Goal: Task Accomplishment & Management: Complete application form

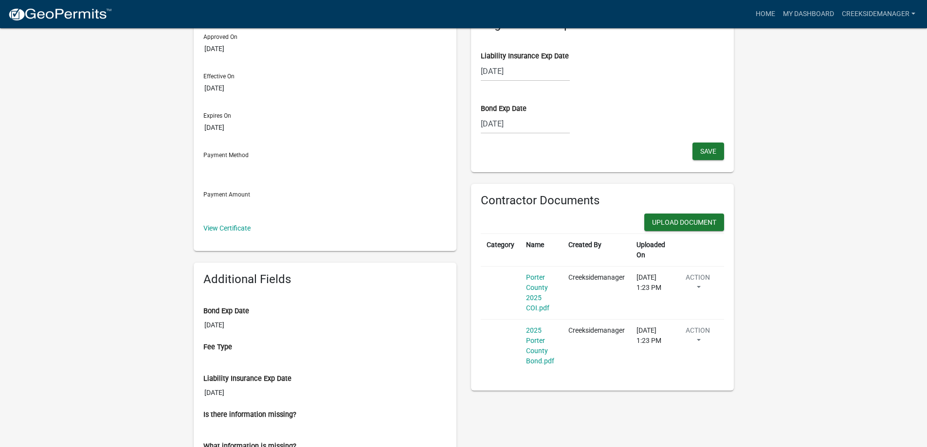
scroll to position [130, 0]
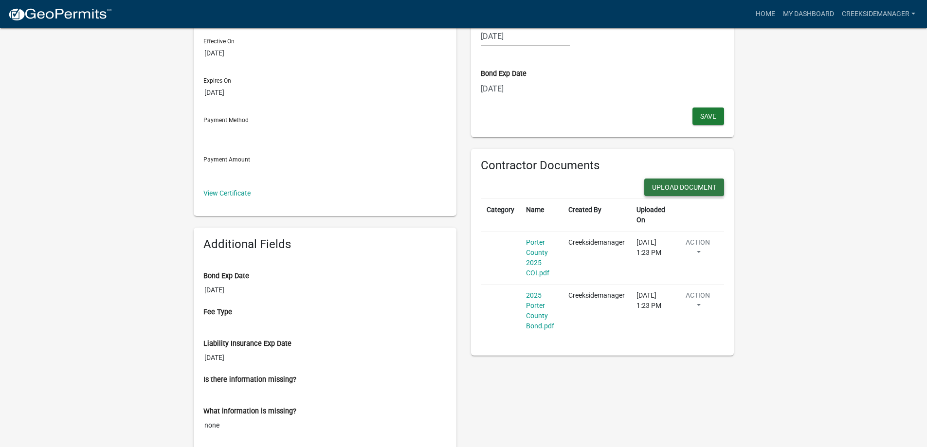
click at [674, 183] on button "Upload Document" at bounding box center [685, 188] width 80 height 18
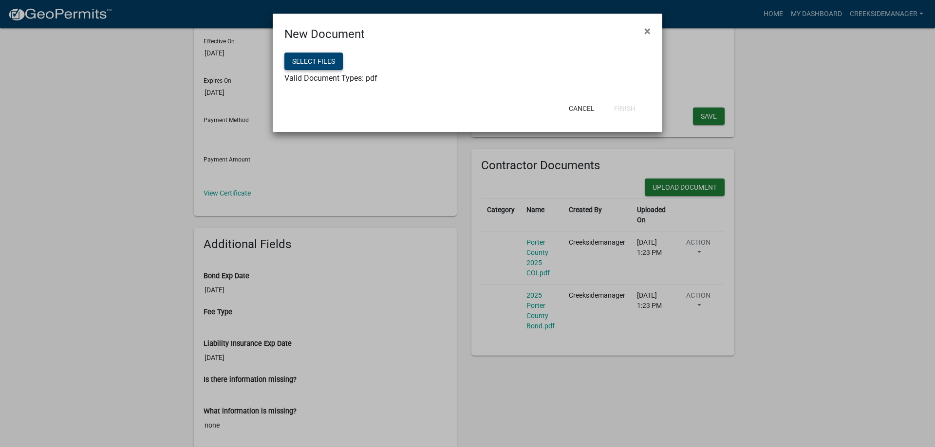
click at [326, 63] on button "Select files" at bounding box center [313, 62] width 58 height 18
click at [632, 107] on button "Finish" at bounding box center [624, 109] width 37 height 18
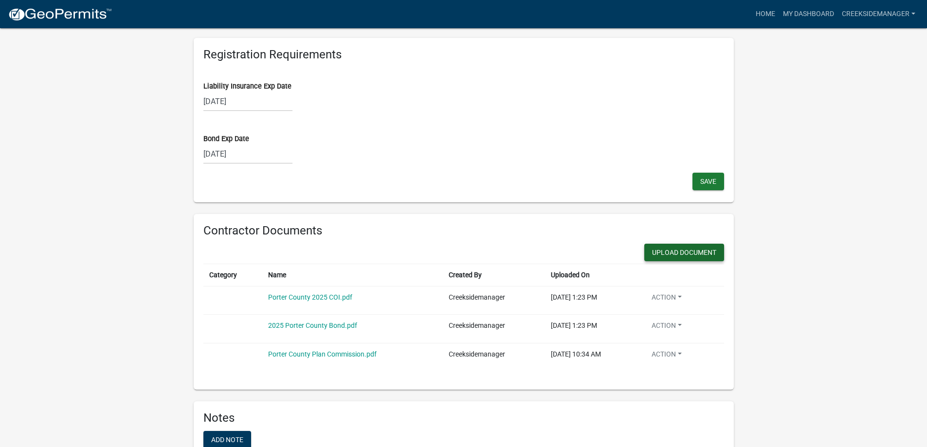
scroll to position [767, 0]
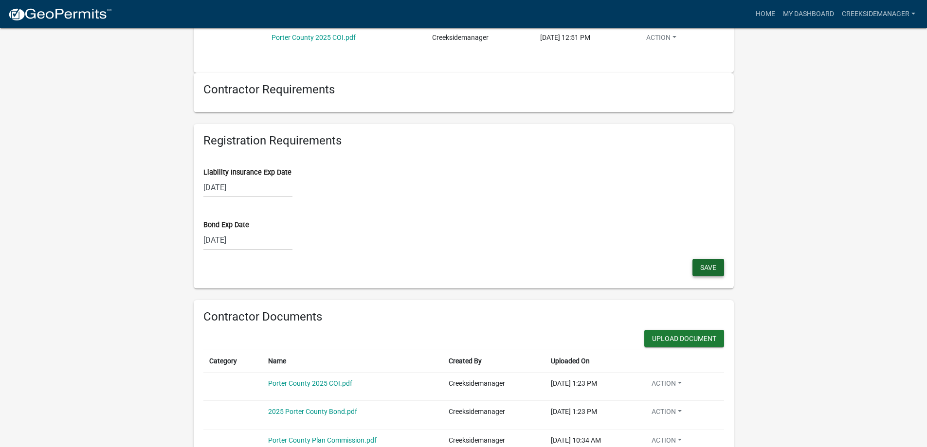
drag, startPoint x: 706, startPoint y: 266, endPoint x: 346, endPoint y: 246, distance: 361.3
click at [350, 247] on div "Liability Insurance Exp Date [DATE] Bond Exp Date [DATE] Save" at bounding box center [464, 206] width 521 height 105
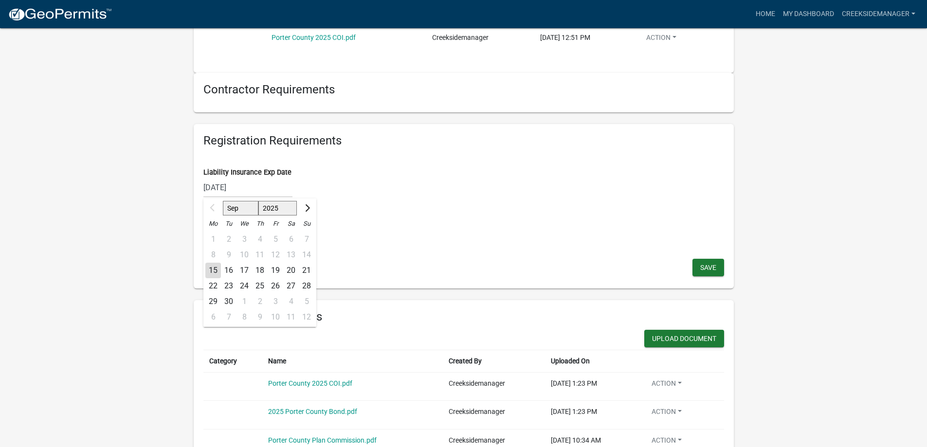
click at [250, 186] on div "[DATE] Sep Oct Nov [DATE] 2026 2027 2028 2029 2030 2031 2032 2033 2034 2035 203…" at bounding box center [248, 188] width 89 height 20
click at [287, 208] on select "2025 2026 2027 2028 2029 2030 2031 2032 2033 2034 2035 2036 2037 2038 2039 2040…" at bounding box center [277, 208] width 39 height 15
select select "2026"
click at [259, 201] on select "2025 2026 2027 2028 2029 2030 2031 2032 2033 2034 2035 2036 2037 2038 2039 2040…" at bounding box center [277, 208] width 39 height 15
click at [306, 252] on div "13" at bounding box center [307, 255] width 16 height 16
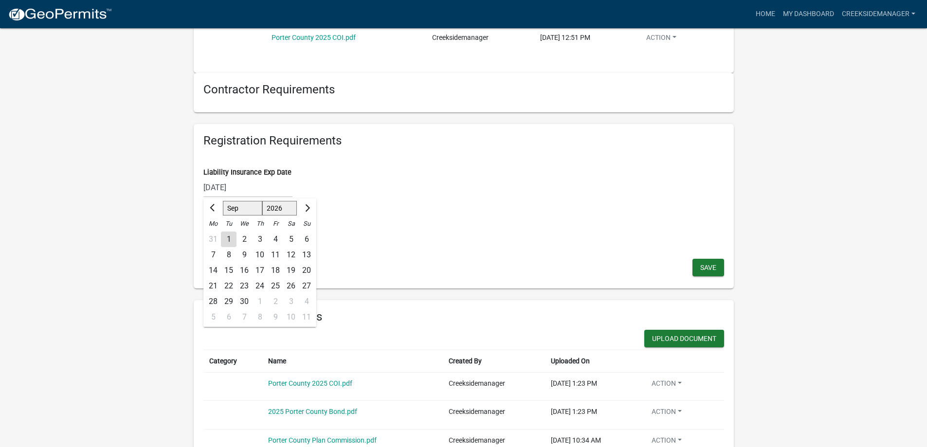
type input "[DATE]"
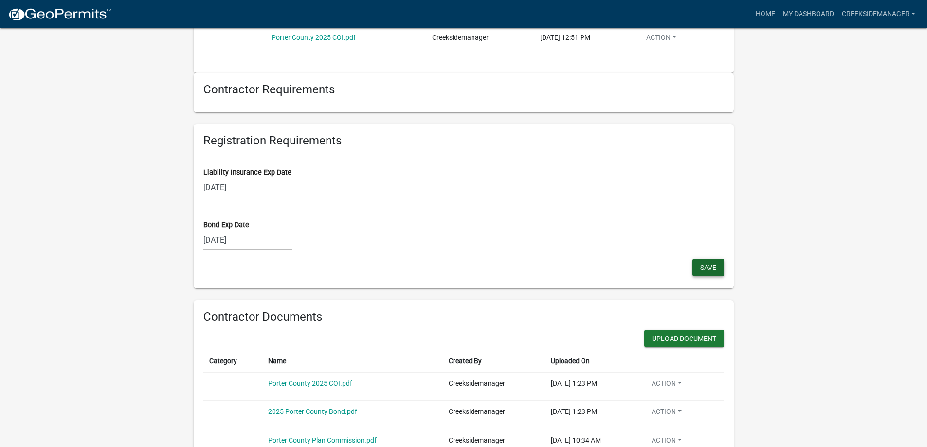
click at [710, 272] on span "Save" at bounding box center [709, 268] width 16 height 8
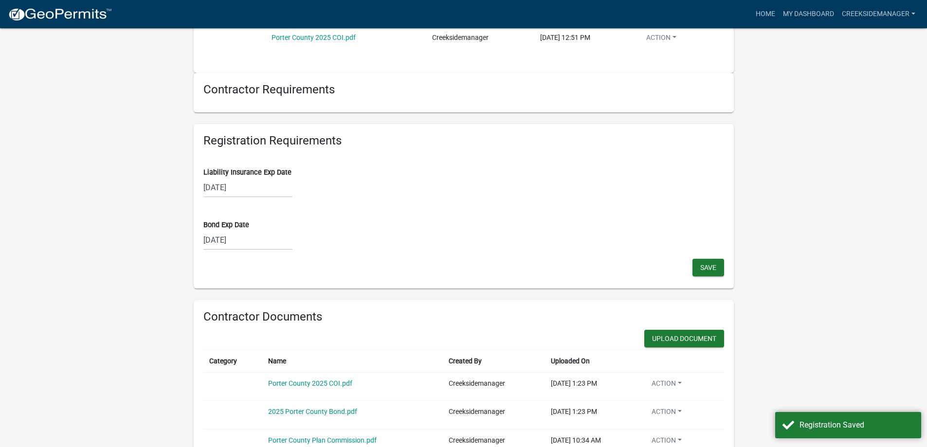
scroll to position [833, 0]
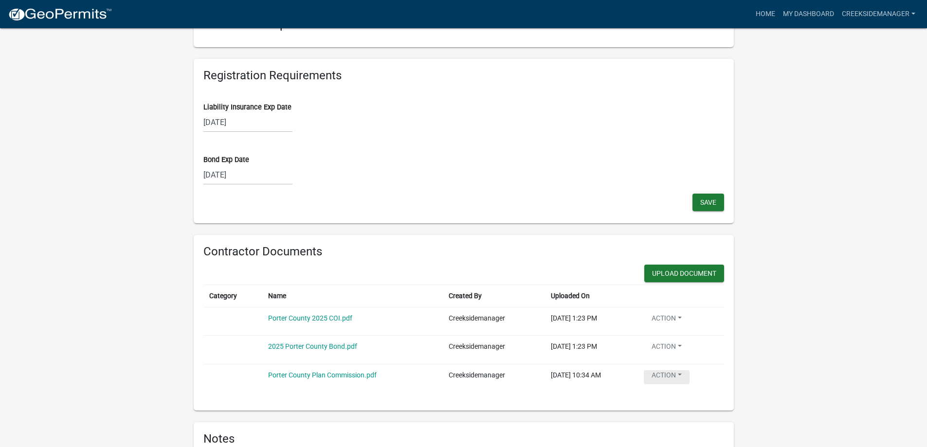
click at [672, 377] on button "Action" at bounding box center [667, 377] width 46 height 14
click at [665, 426] on link "Edit" at bounding box center [683, 424] width 78 height 23
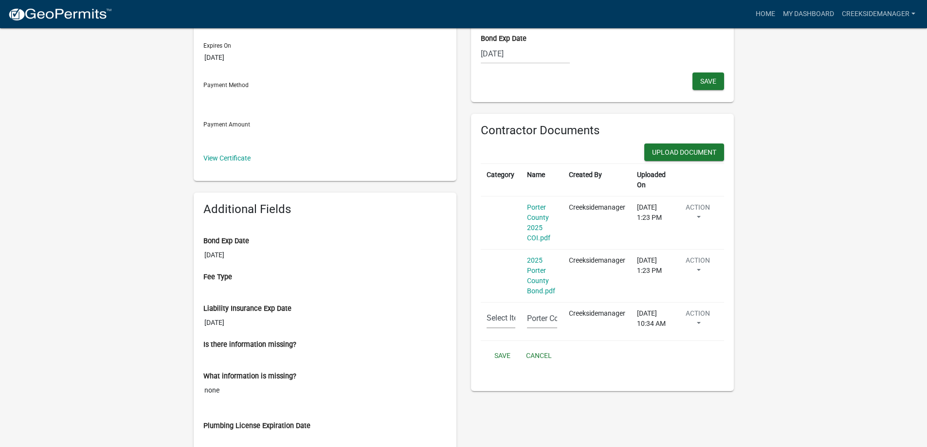
scroll to position [164, 0]
drag, startPoint x: 553, startPoint y: 320, endPoint x: 543, endPoint y: 317, distance: 10.2
click at [549, 319] on input "Porter County Plan Commission.pdf" at bounding box center [542, 320] width 30 height 20
drag, startPoint x: 546, startPoint y: 317, endPoint x: 447, endPoint y: 323, distance: 99.5
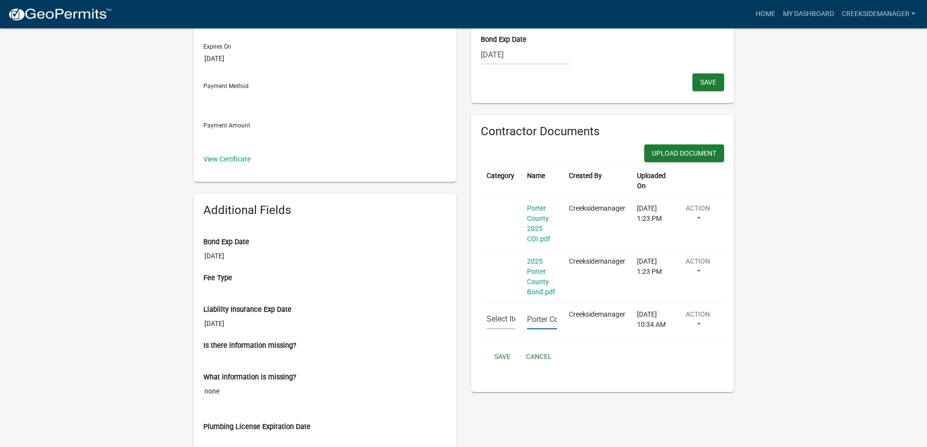
click at [447, 323] on div "Building Contractor Approved Registered On [DATE] Approved On [DATE] Effective …" at bounding box center [463, 312] width 555 height 848
type input "2026 Porter County Plan Commission COI.pdf"
click at [497, 360] on button "Save" at bounding box center [503, 357] width 32 height 18
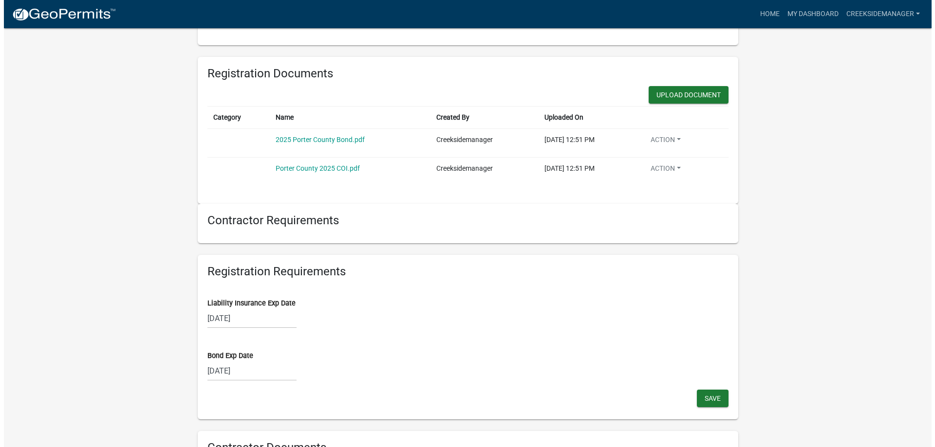
scroll to position [649, 0]
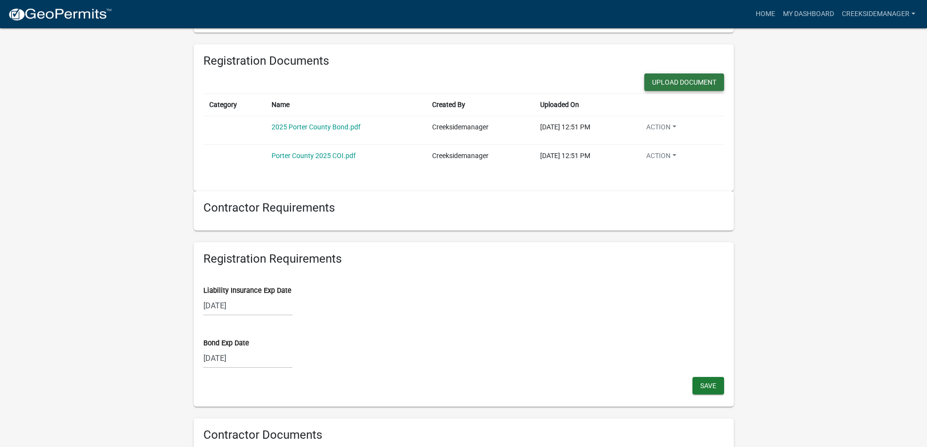
click at [687, 76] on button "Upload Document" at bounding box center [685, 83] width 80 height 18
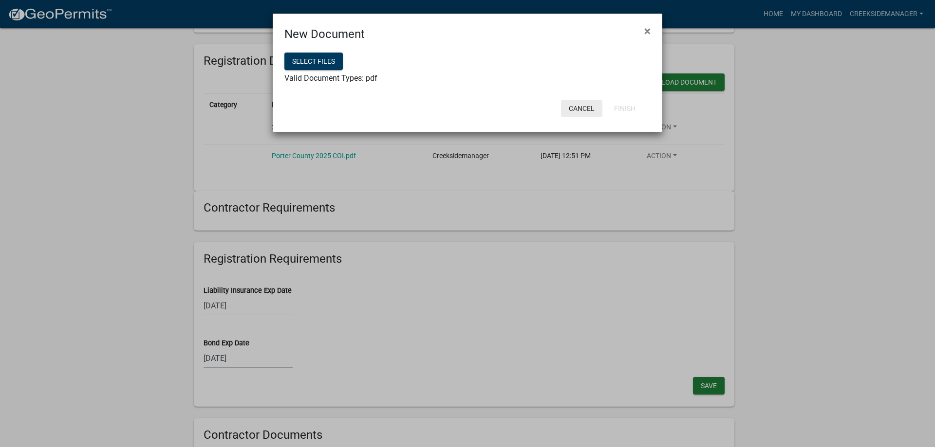
click at [581, 109] on button "Cancel" at bounding box center [581, 109] width 41 height 18
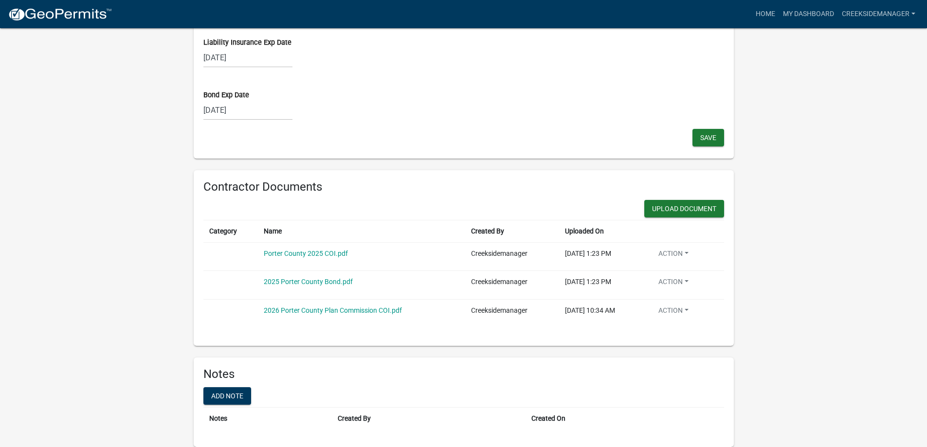
scroll to position [638, 0]
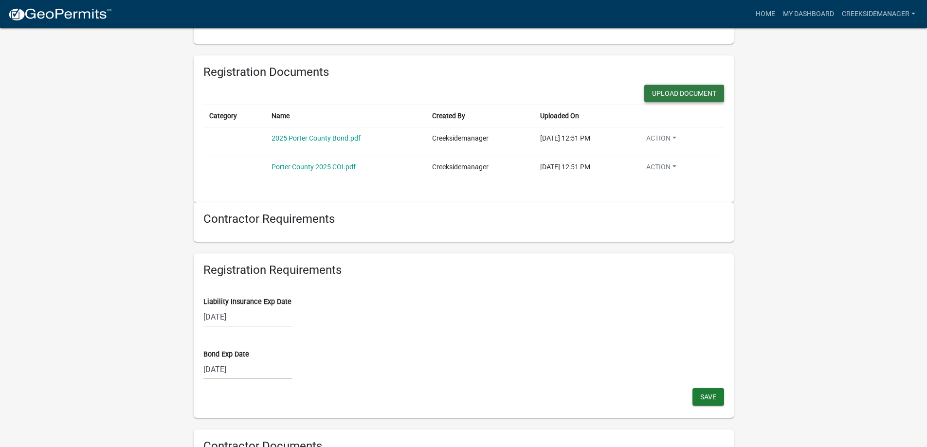
click at [659, 96] on button "Upload Document" at bounding box center [685, 94] width 80 height 18
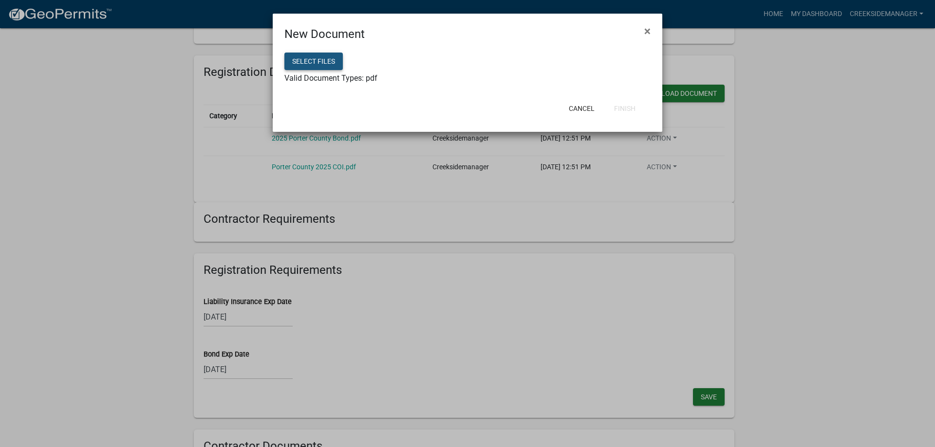
click at [312, 56] on button "Select files" at bounding box center [313, 62] width 58 height 18
click at [626, 105] on button "Finish" at bounding box center [624, 109] width 37 height 18
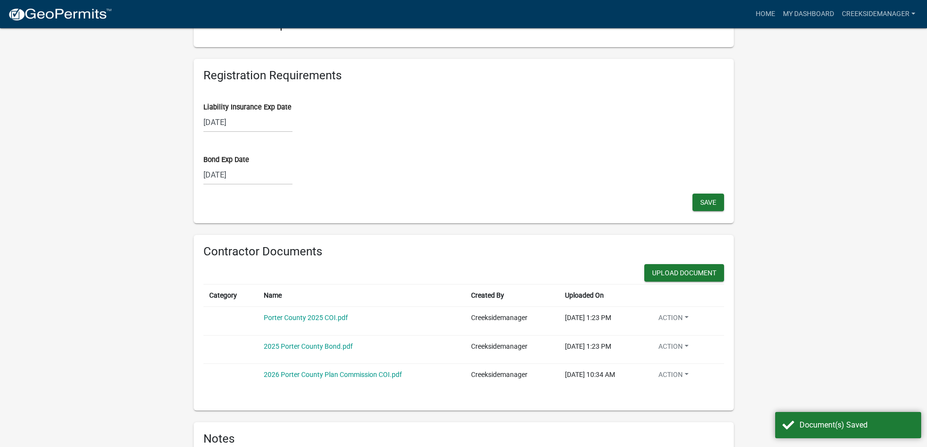
scroll to position [926, 0]
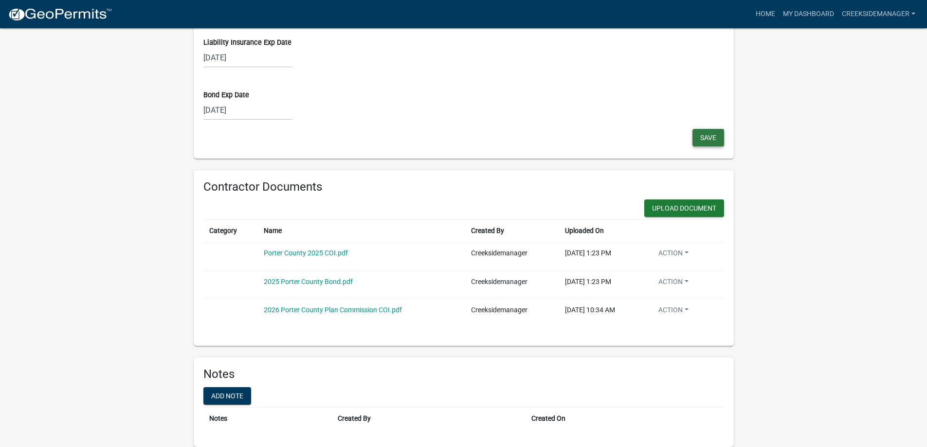
click at [710, 137] on span "Save" at bounding box center [709, 137] width 16 height 8
